Goal: Task Accomplishment & Management: Manage account settings

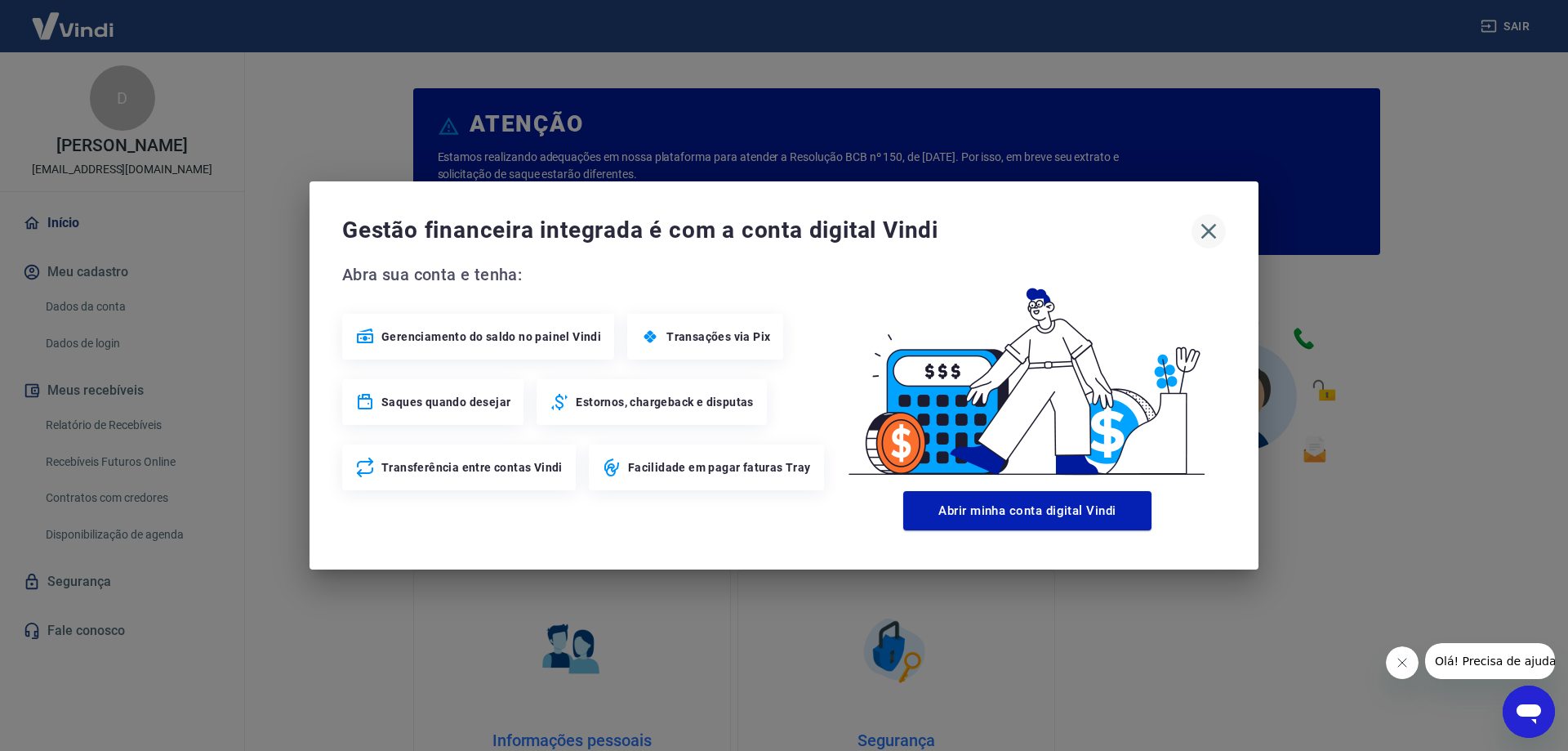
click at [1206, 230] on icon "button" at bounding box center [1209, 231] width 15 height 15
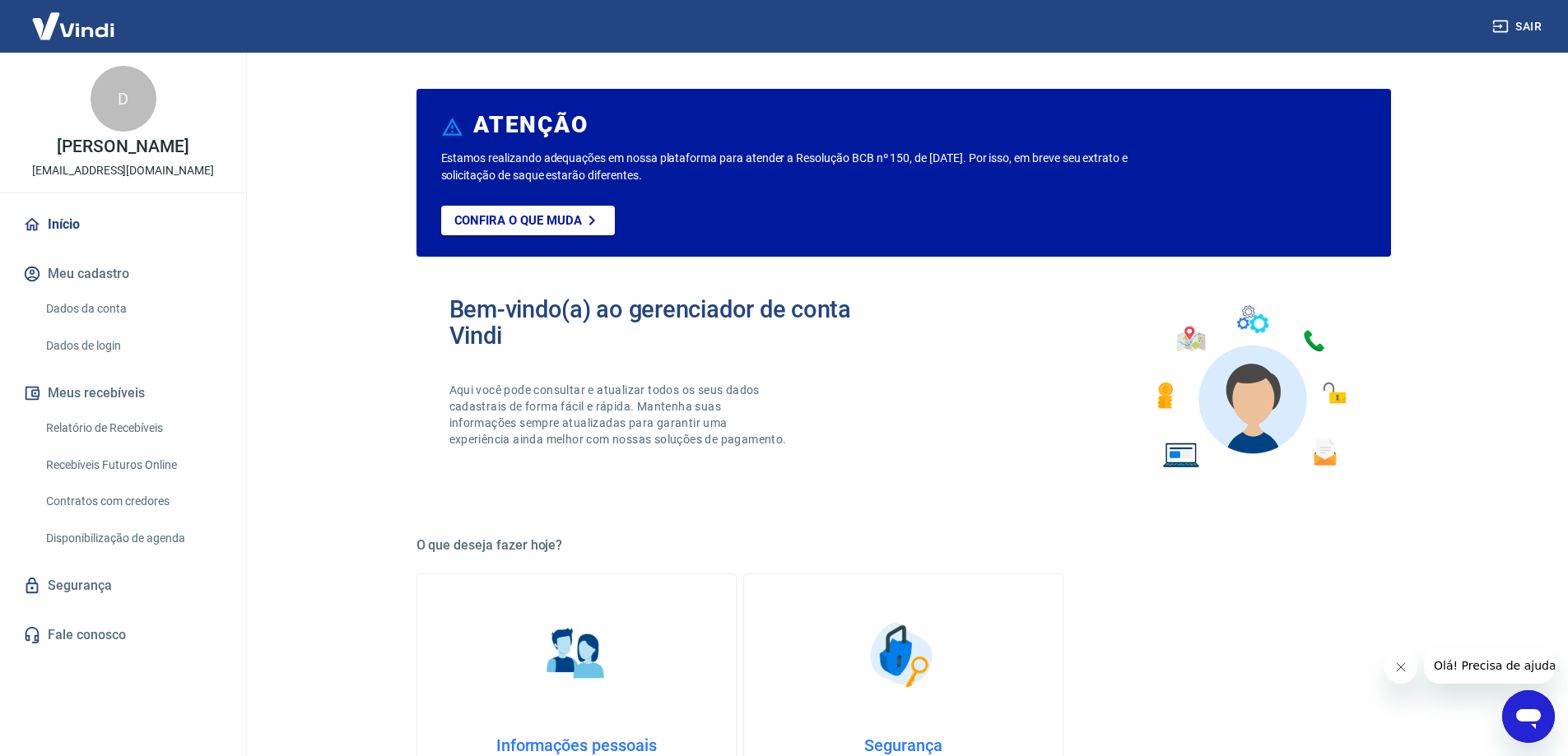
click at [102, 424] on link "Relatório de Recebíveis" at bounding box center [132, 428] width 187 height 34
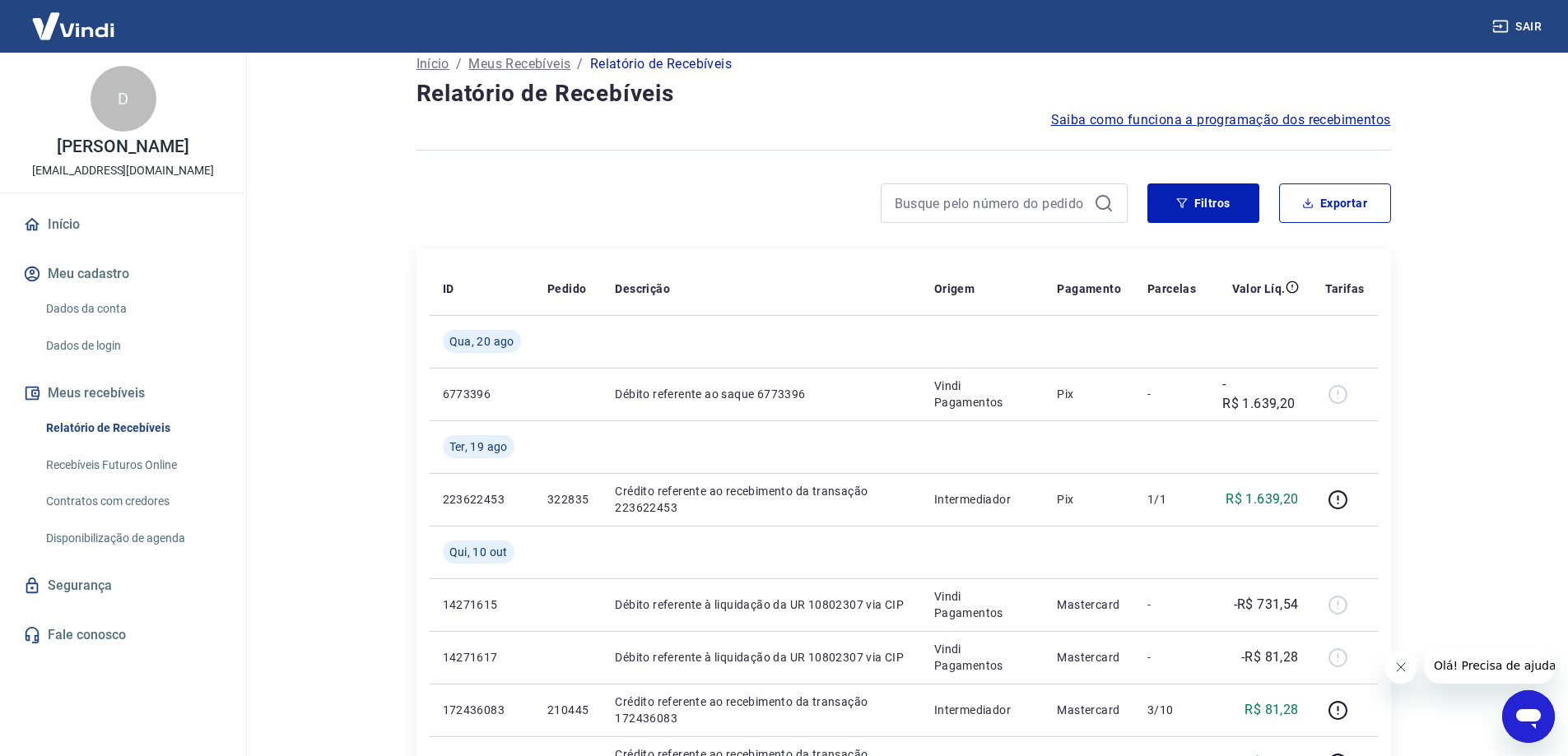
scroll to position [82, 0]
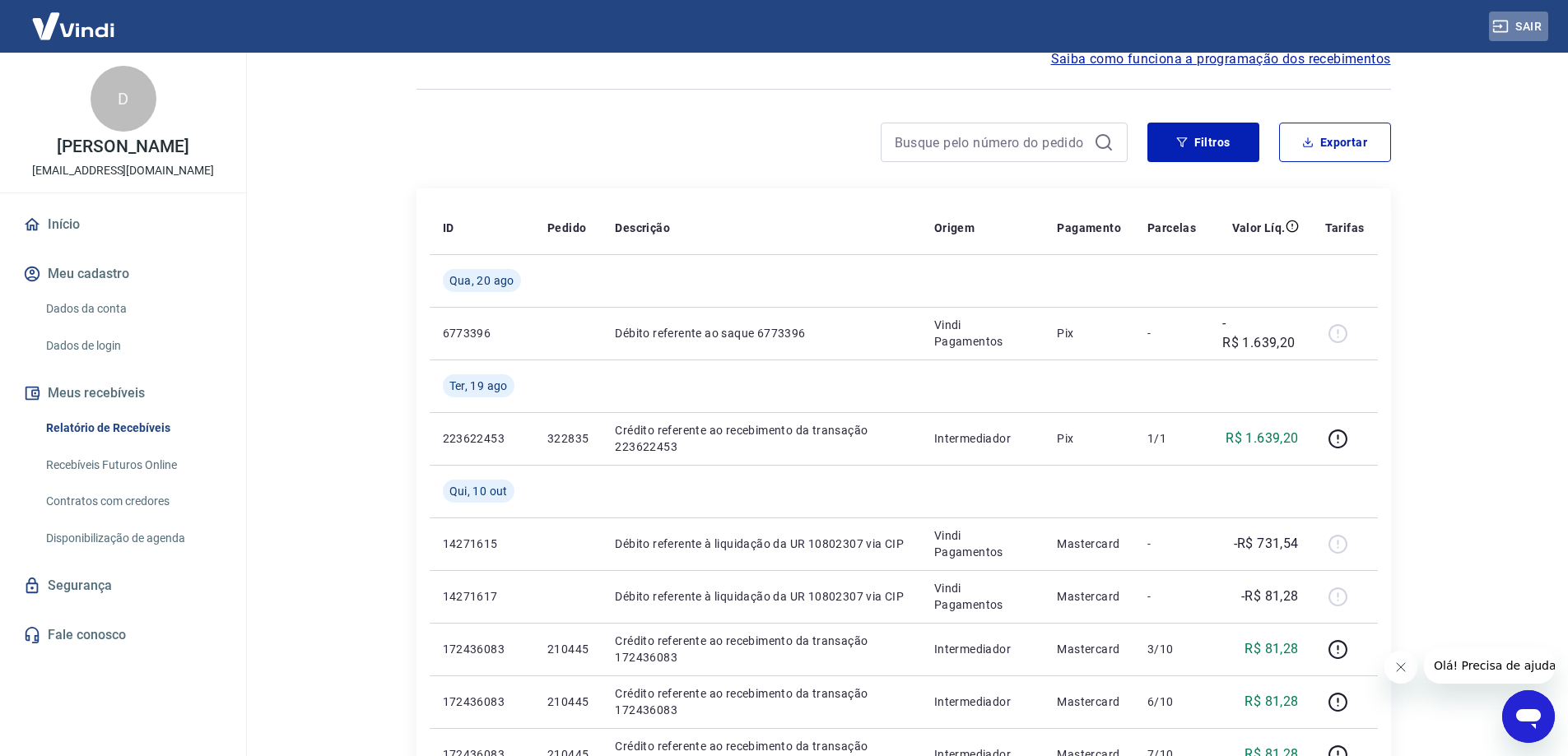
click at [1525, 20] on button "Sair" at bounding box center [1518, 26] width 59 height 30
